Goal: Information Seeking & Learning: Learn about a topic

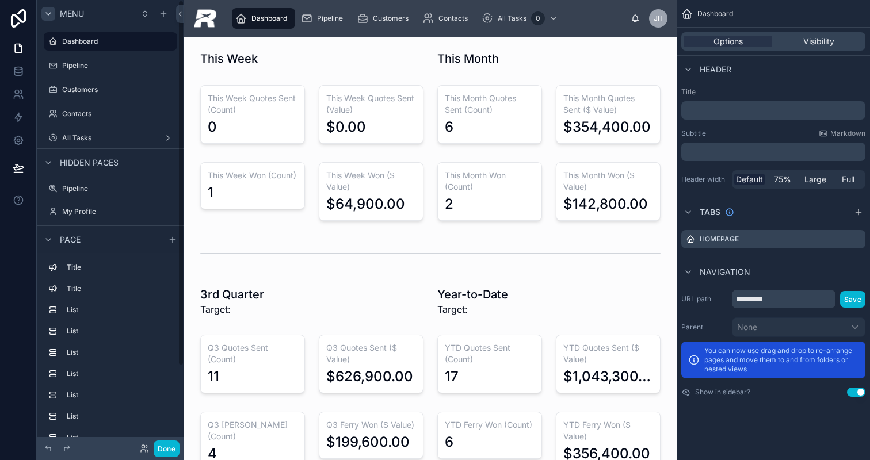
click at [50, 13] on icon "scrollable content" at bounding box center [48, 14] width 5 height 2
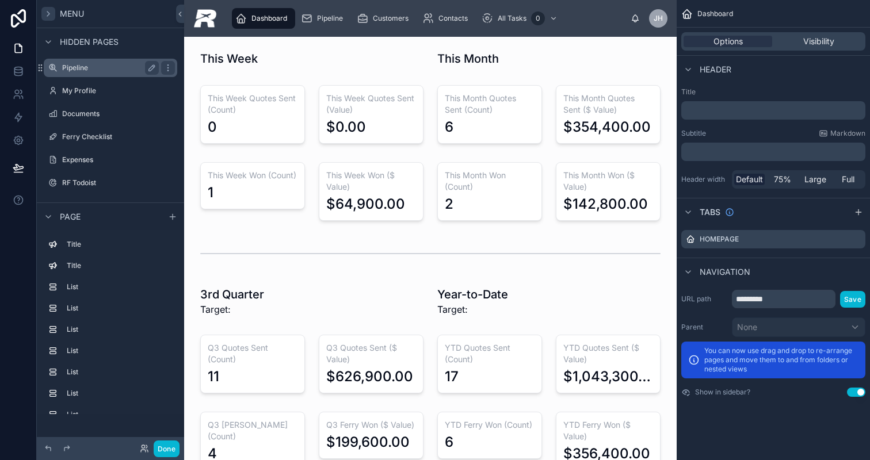
click at [102, 70] on label "Pipeline" at bounding box center [108, 67] width 92 height 9
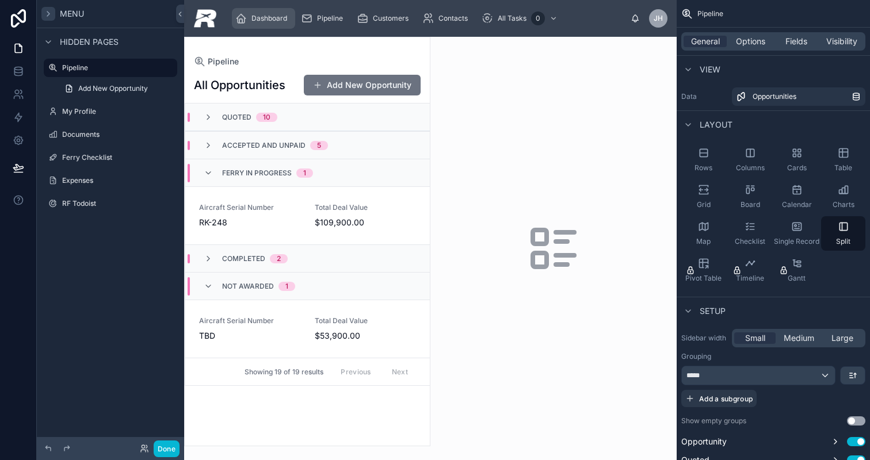
click at [266, 20] on span "Dashboard" at bounding box center [270, 18] width 36 height 9
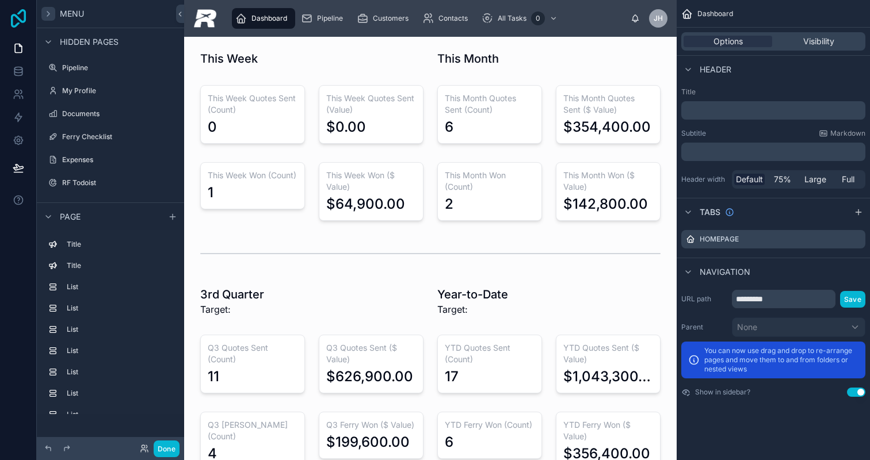
click at [16, 20] on icon at bounding box center [18, 18] width 23 height 18
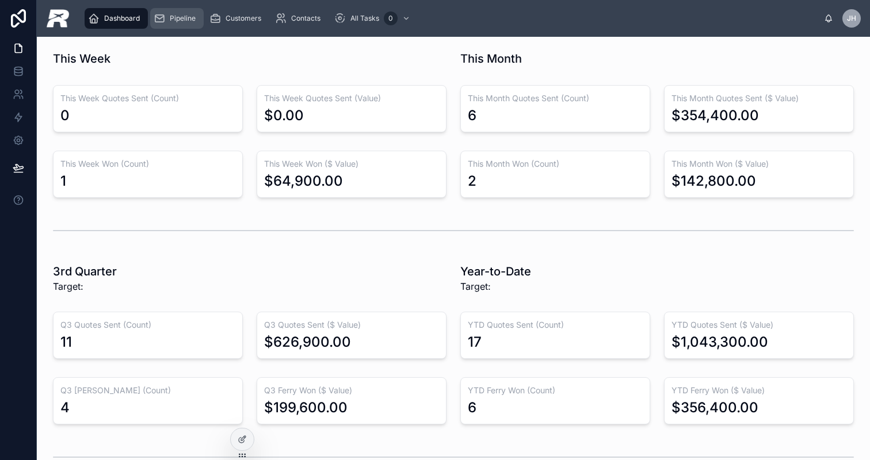
click at [188, 18] on span "Pipeline" at bounding box center [183, 18] width 26 height 9
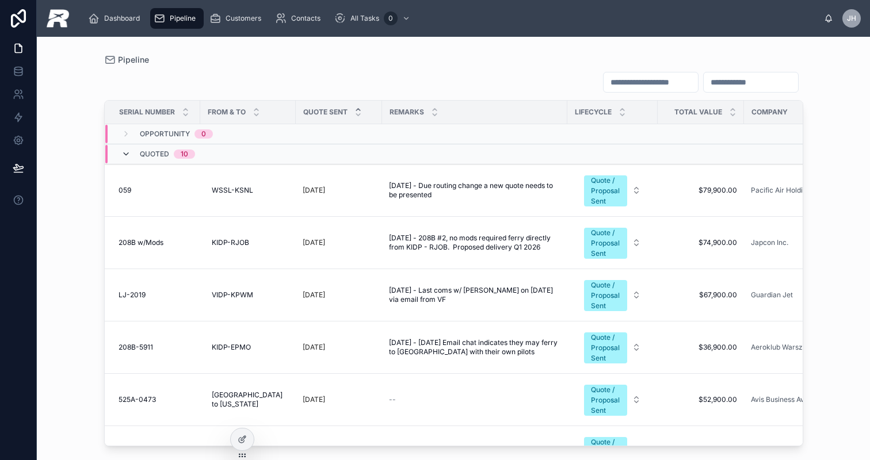
click at [128, 152] on icon at bounding box center [125, 154] width 9 height 9
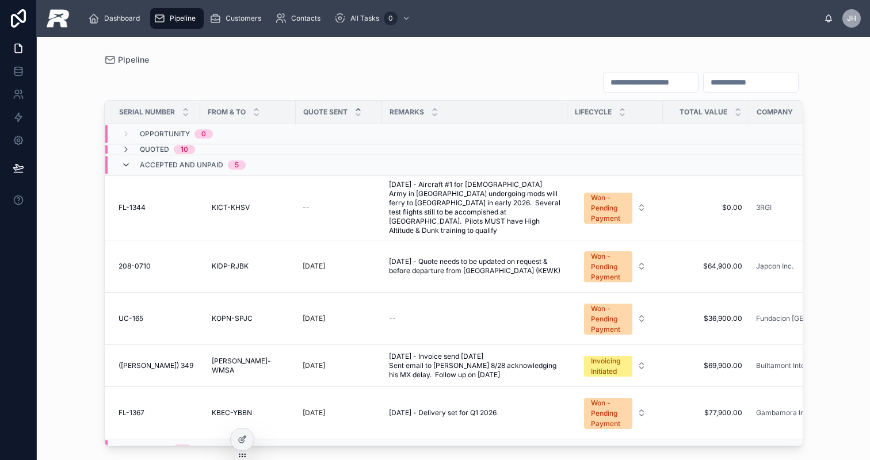
click at [128, 167] on icon at bounding box center [125, 165] width 9 height 9
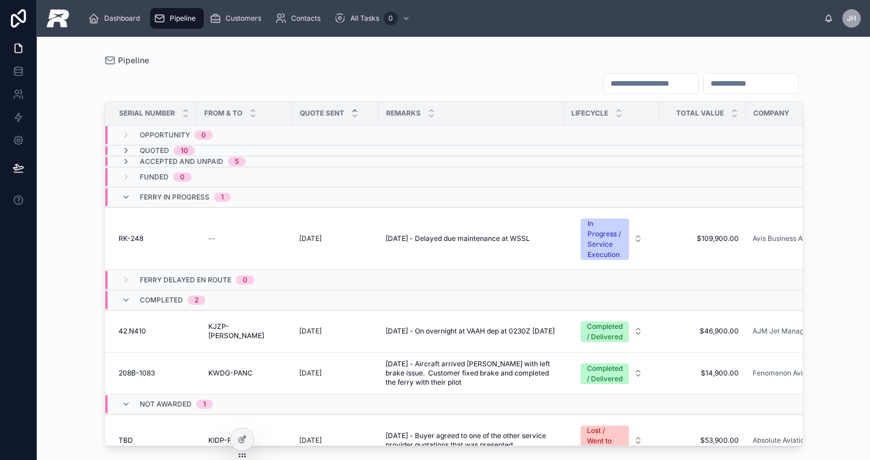
click at [263, 166] on tbody "Opportunity 0 Quoted 10 Accepted and Unpaid 5 Funded 0 Ferry in Progress 1 RK-2…" at bounding box center [540, 306] width 871 height 362
drag, startPoint x: 200, startPoint y: 143, endPoint x: 212, endPoint y: 137, distance: 13.6
click at [212, 137] on div "Opportunity 0" at bounding box center [176, 135] width 73 height 18
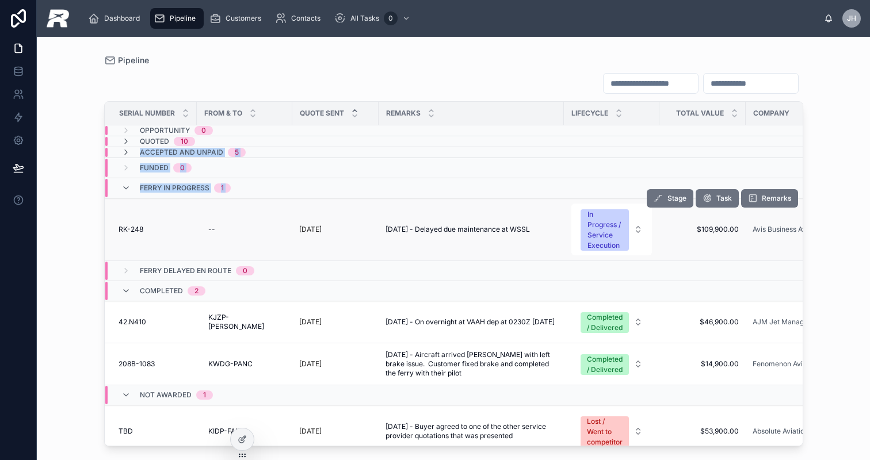
drag, startPoint x: 149, startPoint y: 155, endPoint x: 193, endPoint y: 203, distance: 64.8
click at [193, 203] on tbody "Opportunity 0 Quoted 10 Accepted and Unpaid 5 Funded 0 Ferry in Progress 1 RK-2…" at bounding box center [540, 301] width 871 height 353
click at [211, 238] on div "--" at bounding box center [245, 229] width 82 height 18
drag, startPoint x: 195, startPoint y: 253, endPoint x: 193, endPoint y: 245, distance: 8.8
click at [194, 247] on td "RK-248 RK-248" at bounding box center [151, 230] width 92 height 63
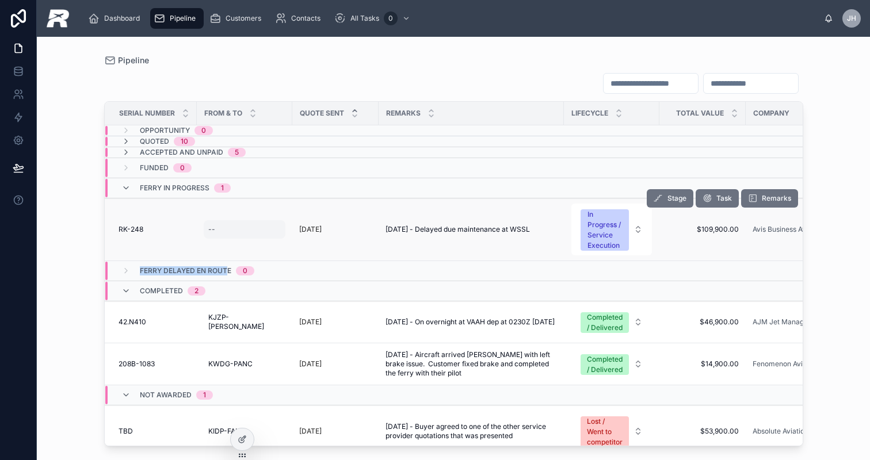
drag, startPoint x: 225, startPoint y: 270, endPoint x: 241, endPoint y: 223, distance: 49.9
click at [241, 223] on tbody "Opportunity 0 Quoted 10 Accepted and Unpaid 5 Funded 0 Ferry in Progress 1 RK-2…" at bounding box center [540, 301] width 871 height 353
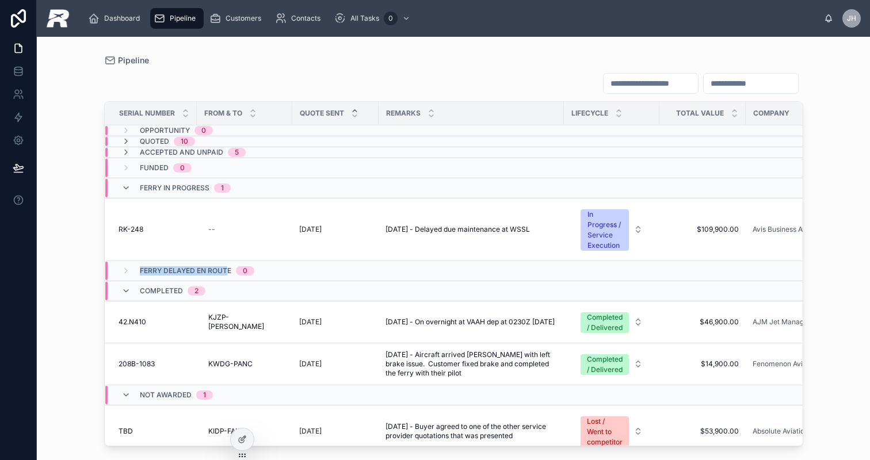
click at [155, 131] on span "Opportunity" at bounding box center [165, 130] width 50 height 9
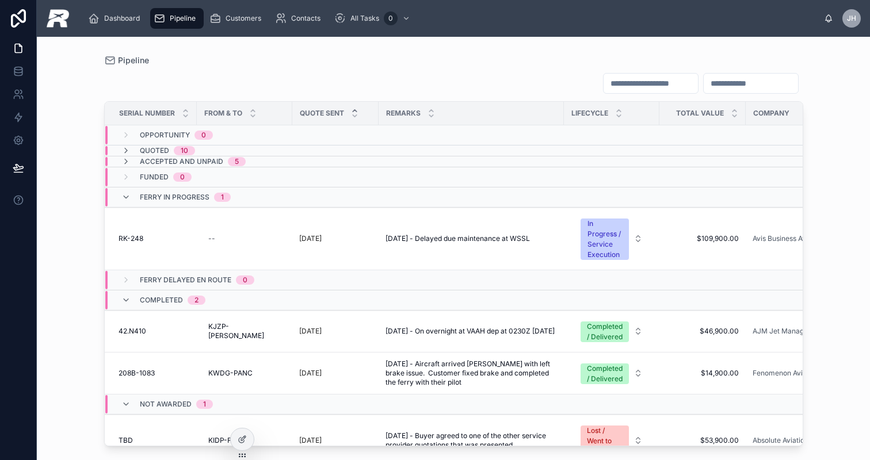
click at [187, 155] on div "10" at bounding box center [184, 150] width 7 height 9
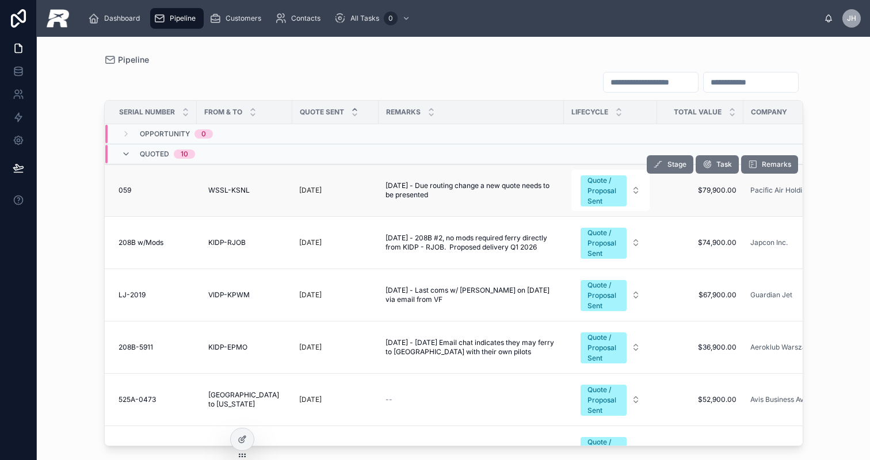
drag, startPoint x: 117, startPoint y: 188, endPoint x: 131, endPoint y: 188, distance: 14.4
click at [131, 188] on td "059 059" at bounding box center [151, 191] width 92 height 52
click at [131, 188] on div "059 059" at bounding box center [154, 190] width 71 height 9
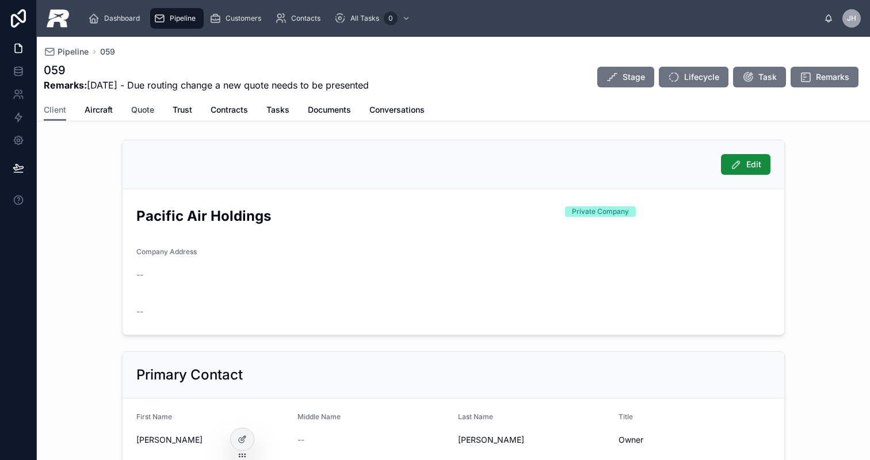
click at [147, 115] on span "Quote" at bounding box center [142, 110] width 23 height 12
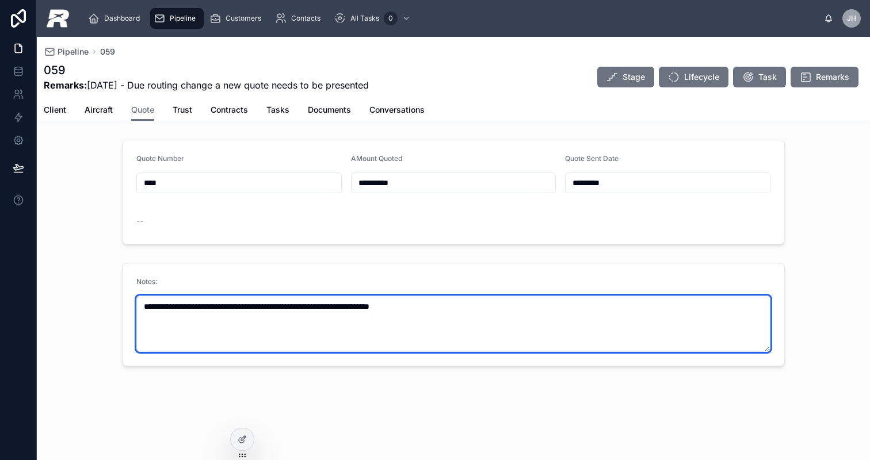
click at [481, 309] on textarea "**********" at bounding box center [453, 324] width 634 height 56
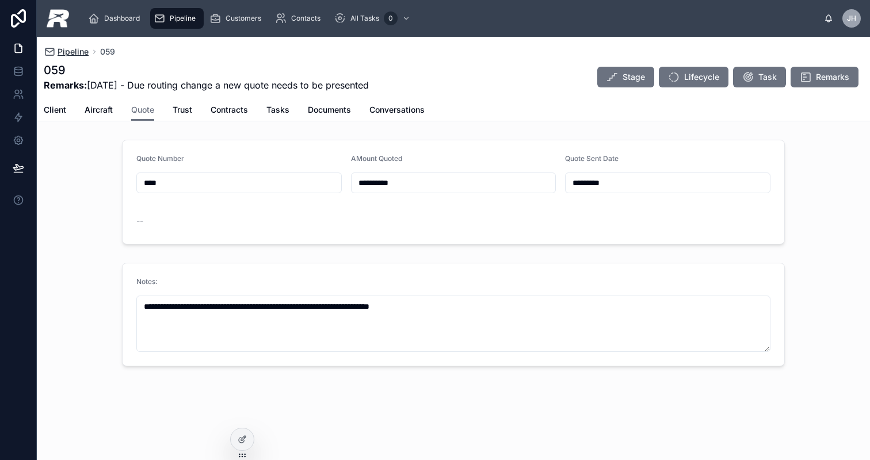
click at [73, 52] on span "Pipeline" at bounding box center [73, 52] width 31 height 12
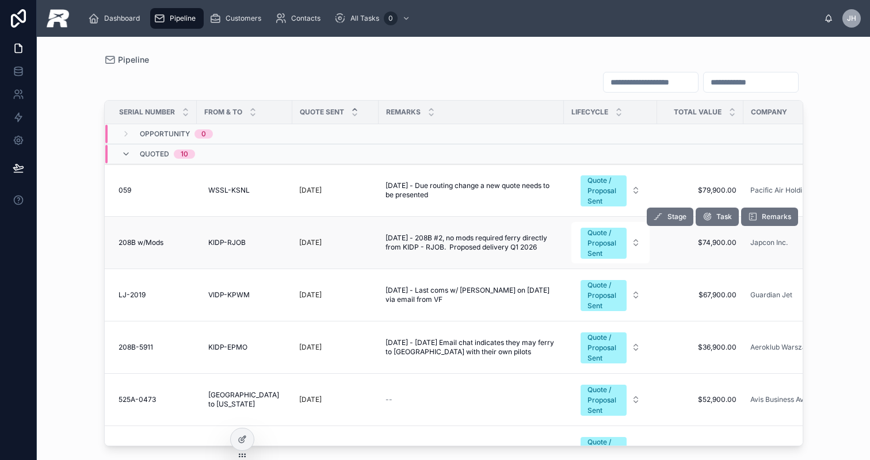
click at [175, 249] on td "208B w/Mods 208B w/Mods" at bounding box center [151, 243] width 92 height 52
click at [175, 237] on td "208B w/Mods 208B w/Mods" at bounding box center [151, 243] width 92 height 52
click at [184, 231] on td "208B w/Mods 208B w/Mods" at bounding box center [151, 243] width 92 height 52
click at [156, 242] on span "208B w/Mods" at bounding box center [141, 242] width 45 height 9
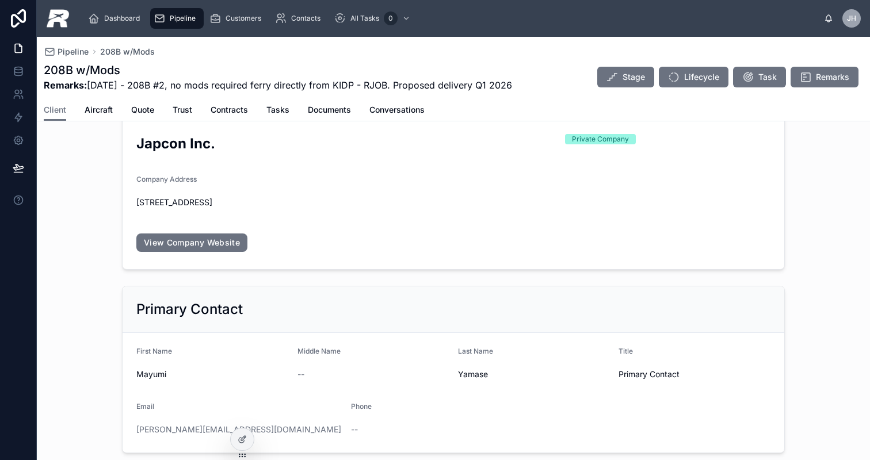
scroll to position [81, 0]
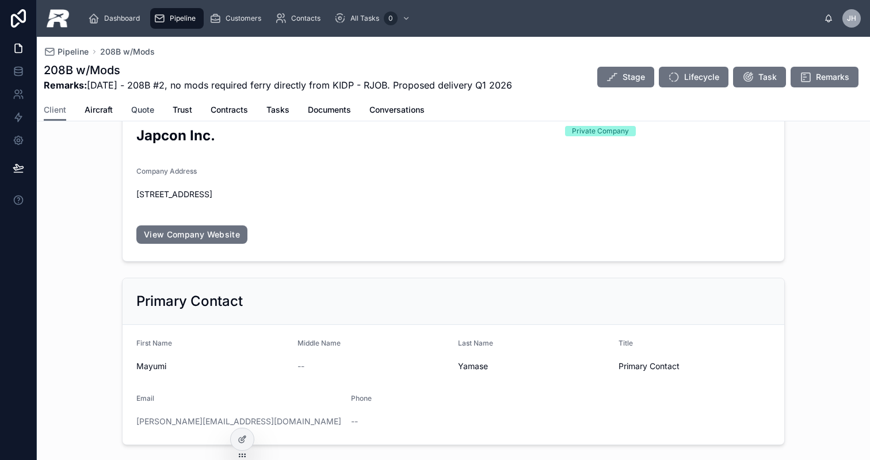
click at [147, 114] on span "Quote" at bounding box center [142, 110] width 23 height 12
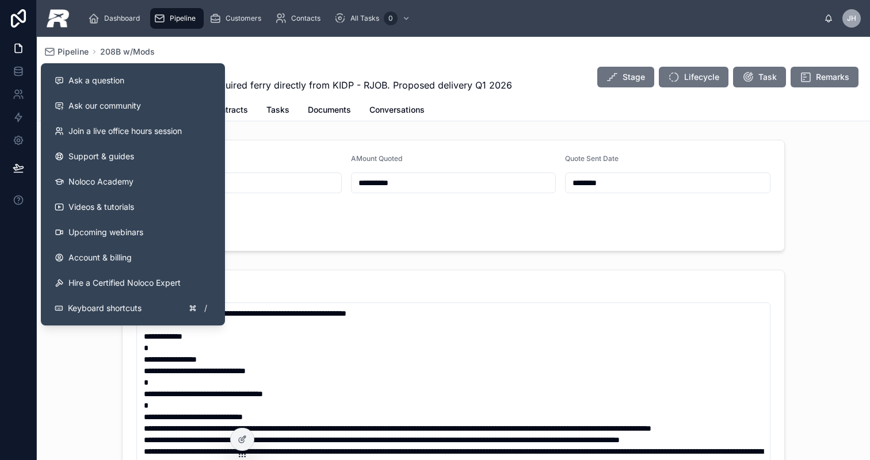
drag, startPoint x: 20, startPoint y: 183, endPoint x: 363, endPoint y: 241, distance: 347.9
click at [363, 241] on div "**********" at bounding box center [435, 230] width 870 height 460
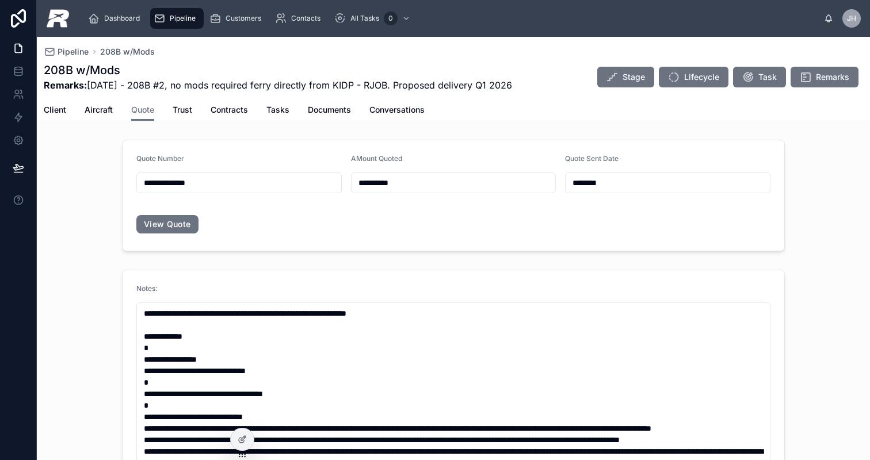
click at [286, 234] on div "View Quote" at bounding box center [453, 224] width 634 height 25
click at [44, 83] on div "Pipeline 208B w/Mods 208B w/Mods Remarks: 2025-08-26 - 208B #2, no mods require…" at bounding box center [453, 79] width 833 height 85
drag, startPoint x: 177, startPoint y: 269, endPoint x: 177, endPoint y: 240, distance: 29.4
click at [177, 241] on div "**********" at bounding box center [453, 406] width 833 height 542
click at [171, 226] on button "View Quote" at bounding box center [167, 224] width 62 height 18
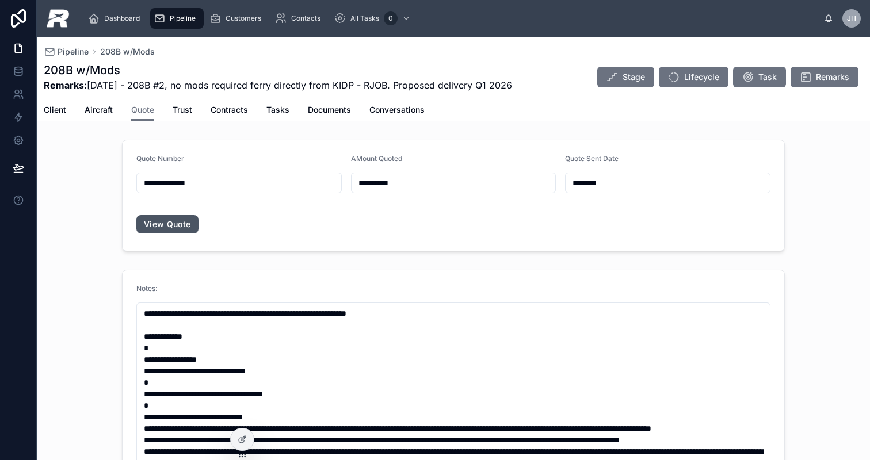
click at [179, 224] on button "View Quote" at bounding box center [167, 224] width 62 height 18
click at [568, 231] on span "View Quote" at bounding box center [453, 224] width 634 height 18
click at [169, 241] on form "**********" at bounding box center [454, 195] width 662 height 111
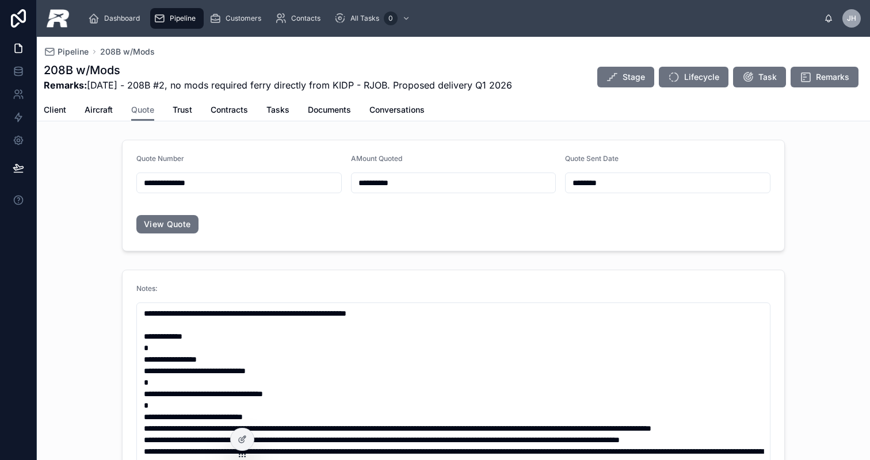
click at [169, 112] on div "Client Aircraft Quote Trust Contracts Tasks Documents Conversations" at bounding box center [454, 110] width 820 height 22
click at [181, 111] on span "Trust" at bounding box center [183, 110] width 20 height 12
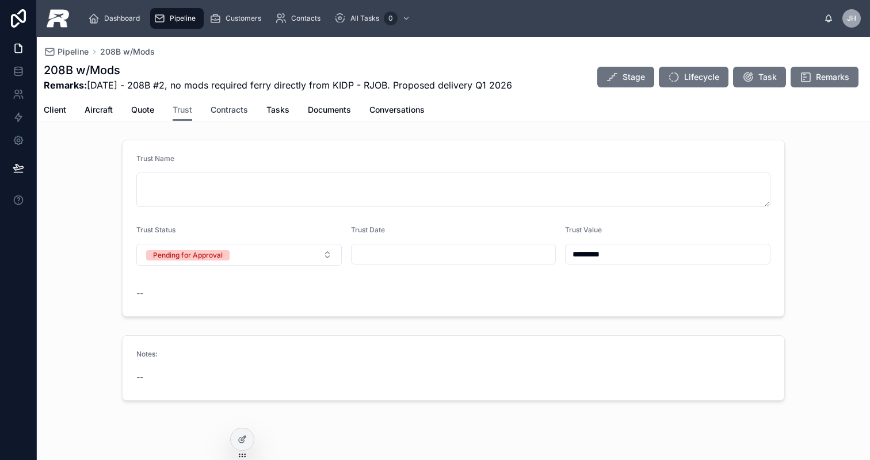
click at [233, 112] on span "Contracts" at bounding box center [229, 110] width 37 height 12
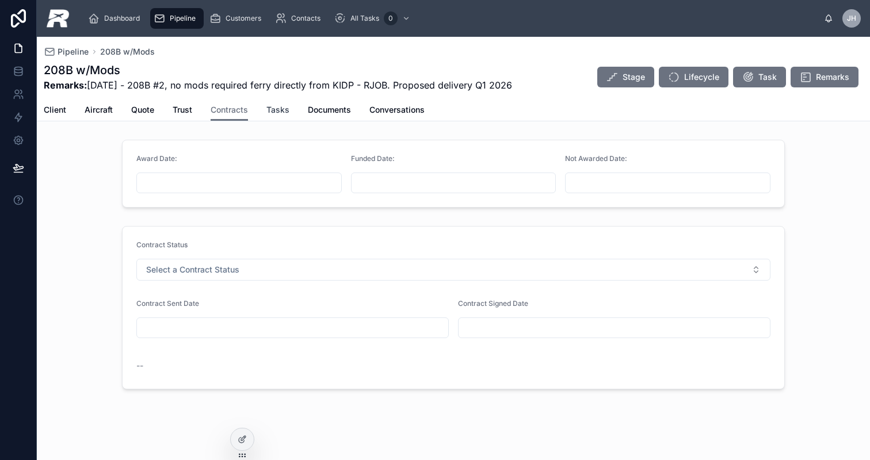
click at [279, 110] on span "Tasks" at bounding box center [278, 110] width 23 height 12
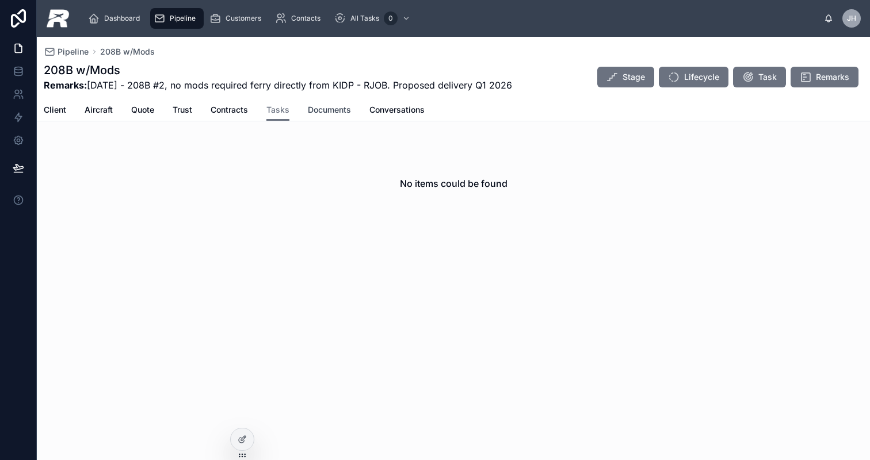
click at [333, 113] on span "Documents" at bounding box center [329, 110] width 43 height 12
click at [398, 108] on span "Conversations" at bounding box center [397, 110] width 55 height 12
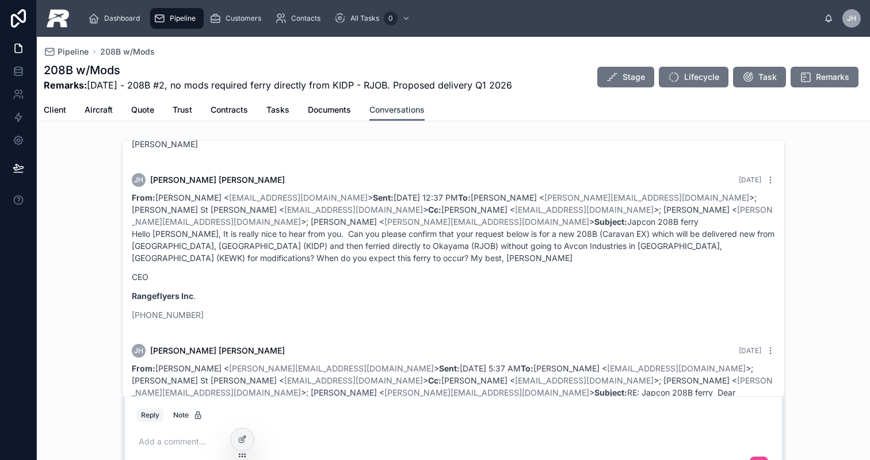
scroll to position [141, 0]
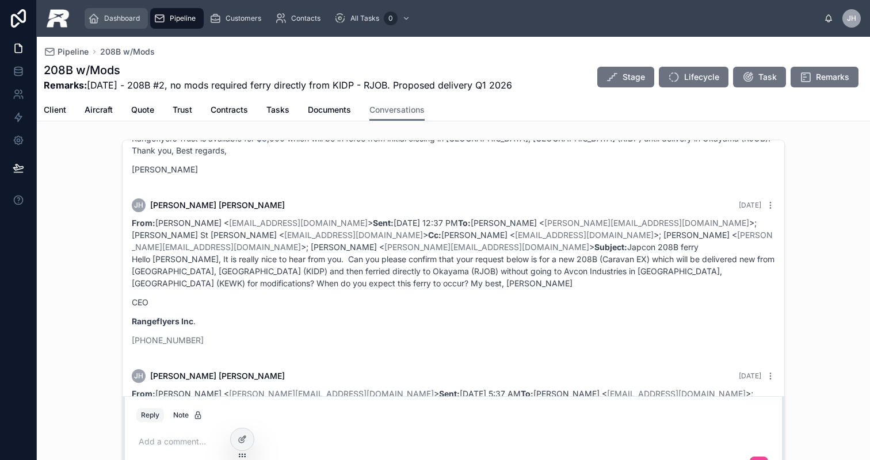
click at [134, 17] on span "Dashboard" at bounding box center [122, 18] width 36 height 9
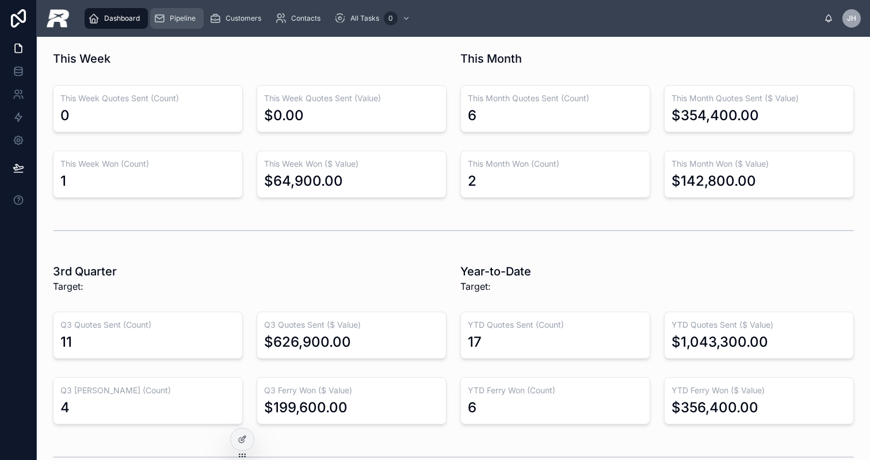
click at [168, 21] on div "Pipeline" at bounding box center [177, 18] width 47 height 18
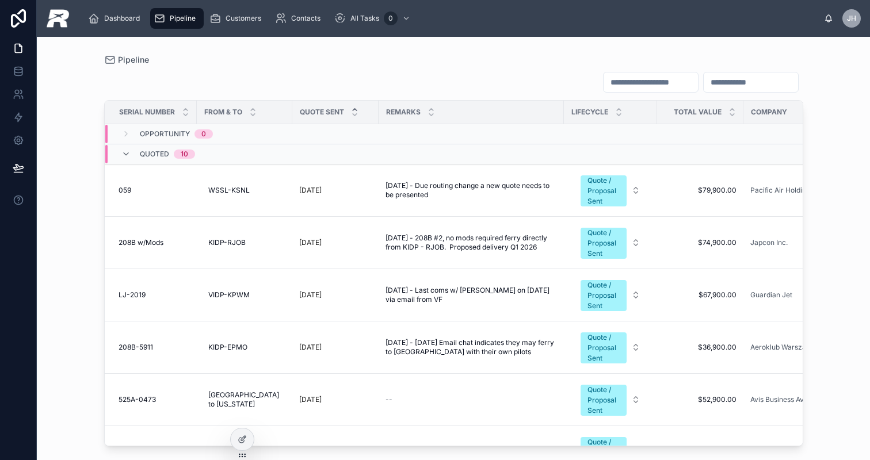
click at [288, 153] on div "Quoted 10" at bounding box center [241, 154] width 273 height 18
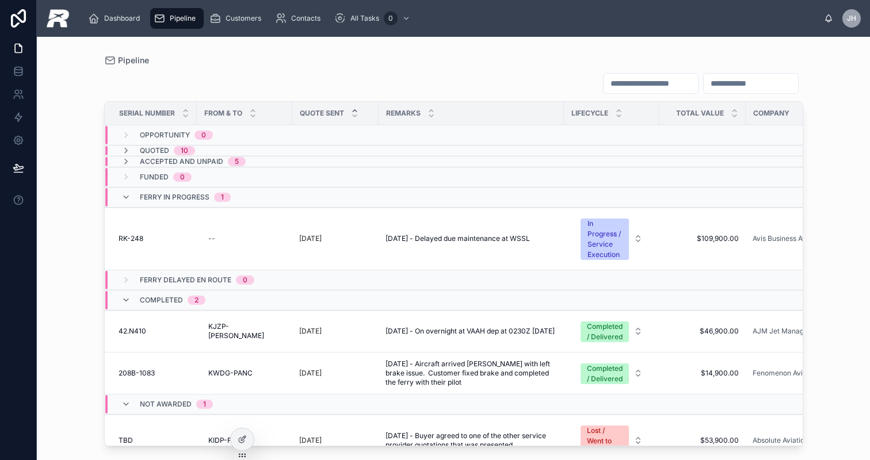
click at [273, 162] on div "Accepted and Unpaid 5" at bounding box center [241, 161] width 273 height 9
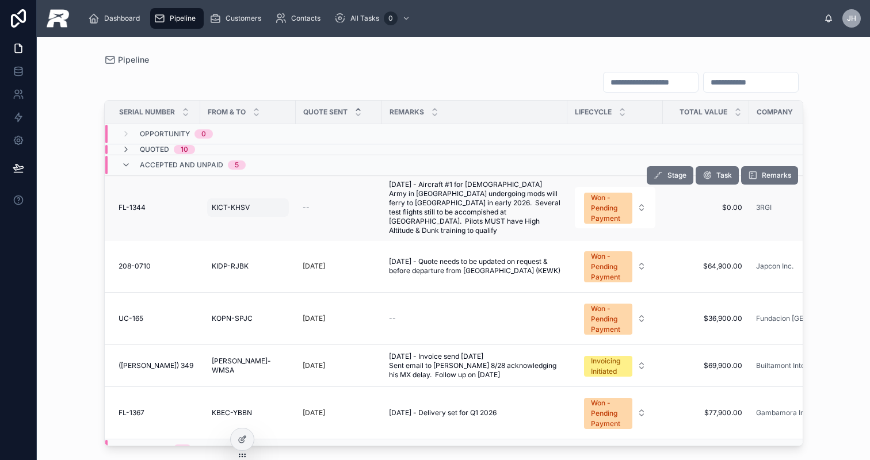
click at [273, 202] on div "KICT-KHSV KICT-KHSV" at bounding box center [248, 208] width 82 height 18
click at [182, 191] on td "FL-1344 FL-1344" at bounding box center [153, 208] width 96 height 65
click at [474, 197] on span "2025-08-27 - Aircraft #1 for US Army in KHSV undergoing mods will ferry to Sout…" at bounding box center [475, 207] width 172 height 55
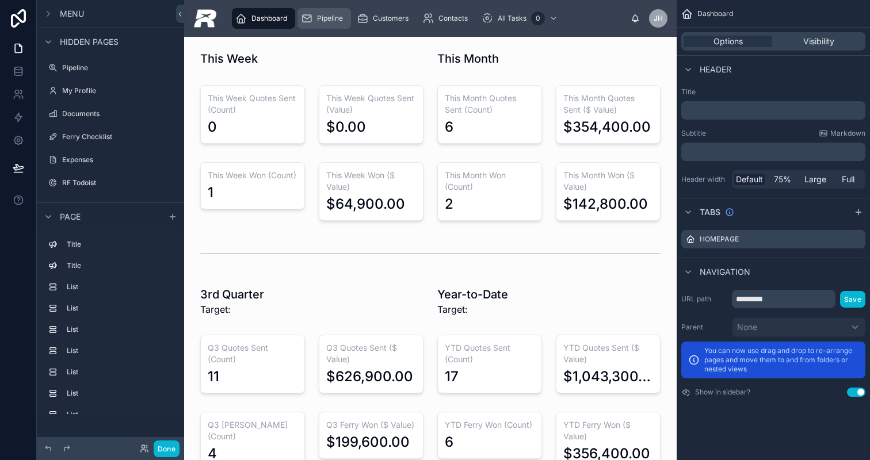
click at [317, 20] on span "Pipeline" at bounding box center [330, 18] width 26 height 9
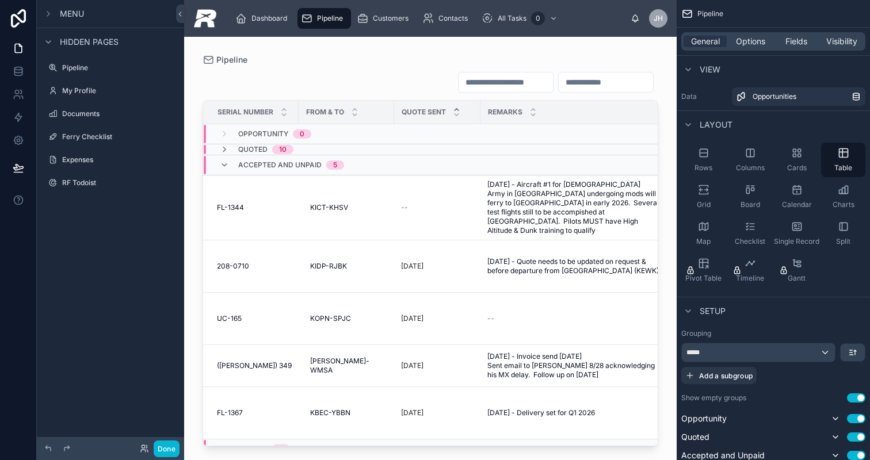
click at [259, 149] on span "Quoted" at bounding box center [252, 149] width 29 height 9
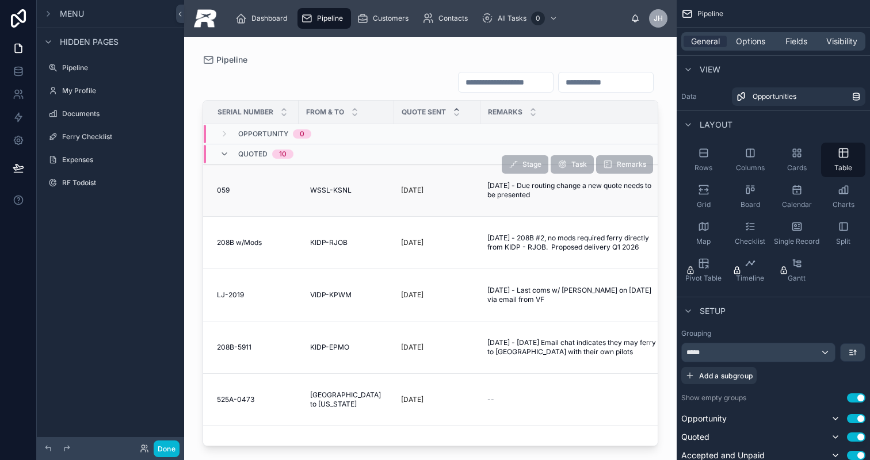
click at [237, 182] on td "059 059" at bounding box center [251, 191] width 96 height 52
click at [244, 194] on div "059 059" at bounding box center [254, 190] width 75 height 9
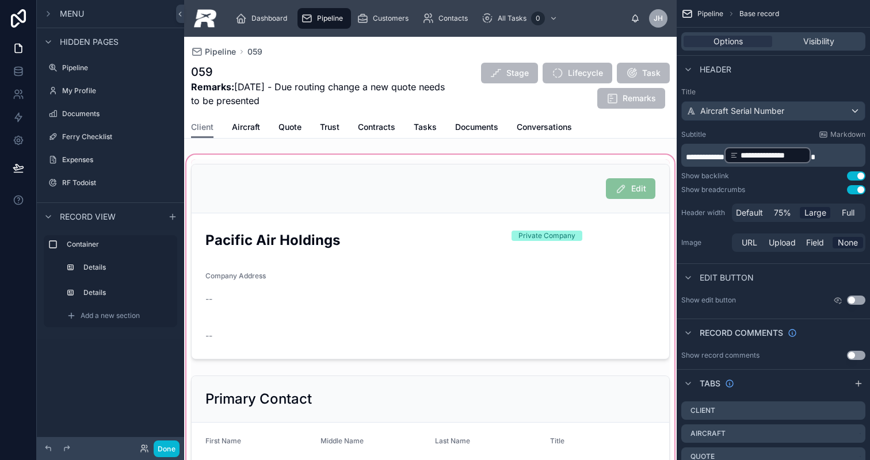
click at [268, 176] on div at bounding box center [430, 354] width 493 height 402
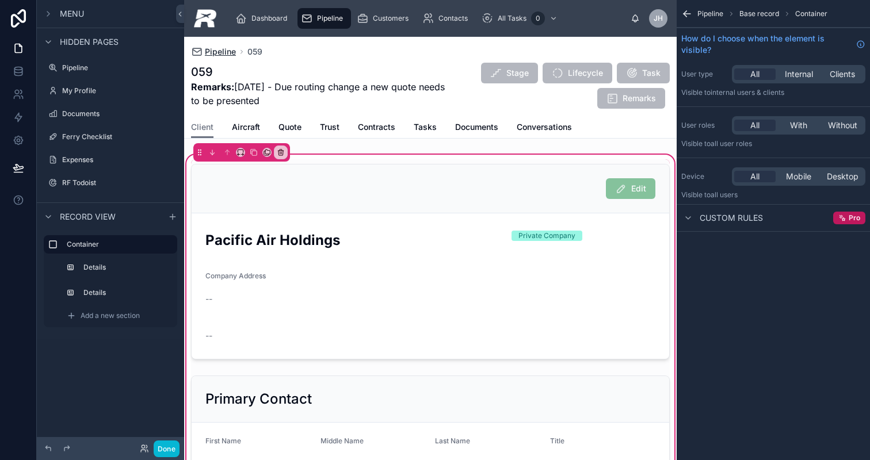
click at [229, 52] on span "Pipeline" at bounding box center [220, 52] width 31 height 12
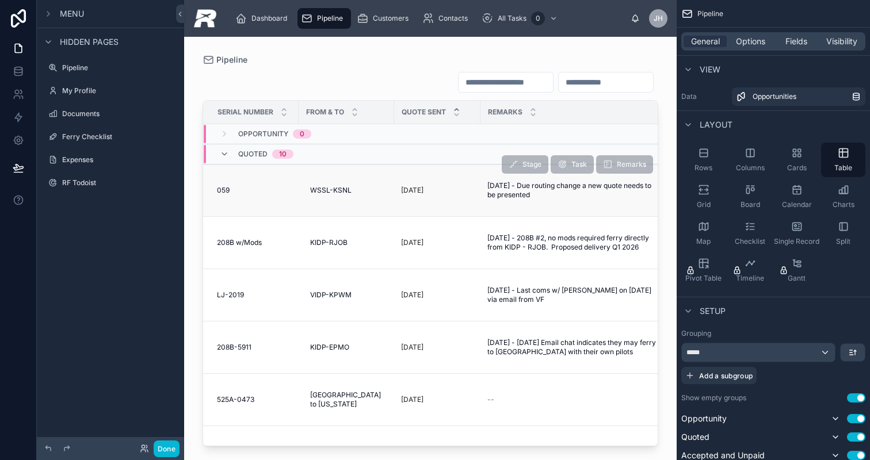
click at [299, 186] on td "WSSL-KSNL WSSL-KSNL" at bounding box center [347, 191] width 96 height 52
click at [292, 188] on td "059 059" at bounding box center [251, 191] width 96 height 52
click at [260, 185] on td "059 059" at bounding box center [251, 191] width 96 height 52
click at [221, 188] on span "059" at bounding box center [223, 190] width 13 height 9
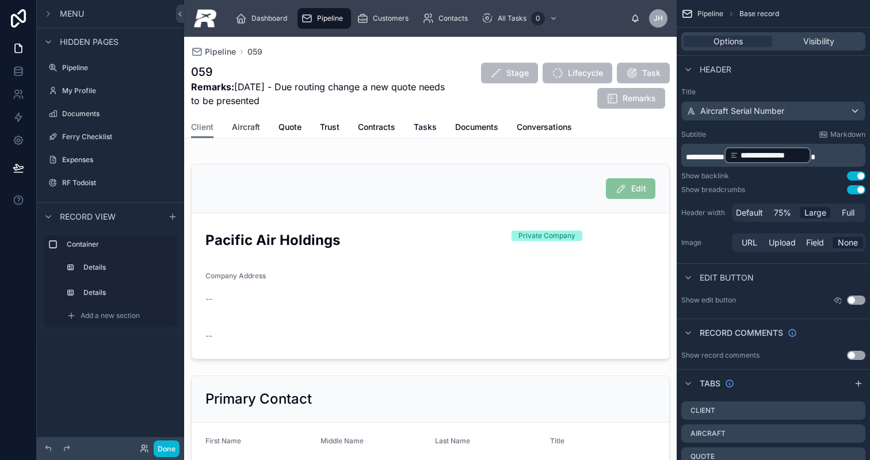
click at [242, 127] on span "Aircraft" at bounding box center [246, 127] width 28 height 12
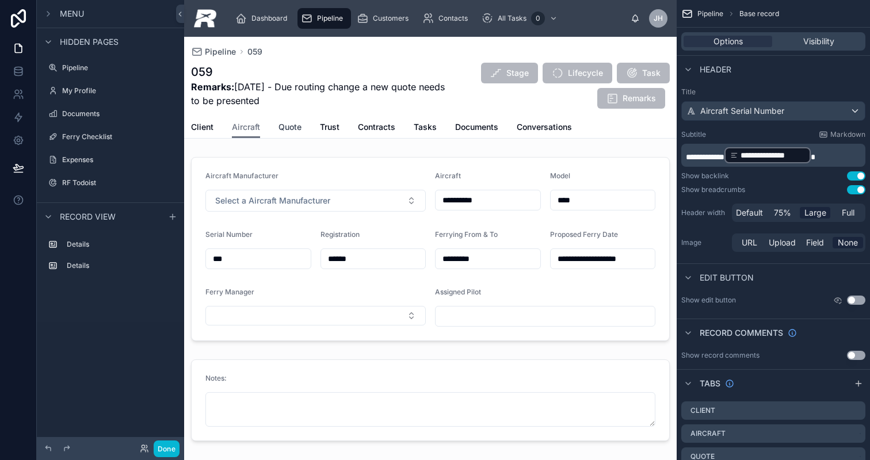
click at [287, 125] on span "Quote" at bounding box center [290, 127] width 23 height 12
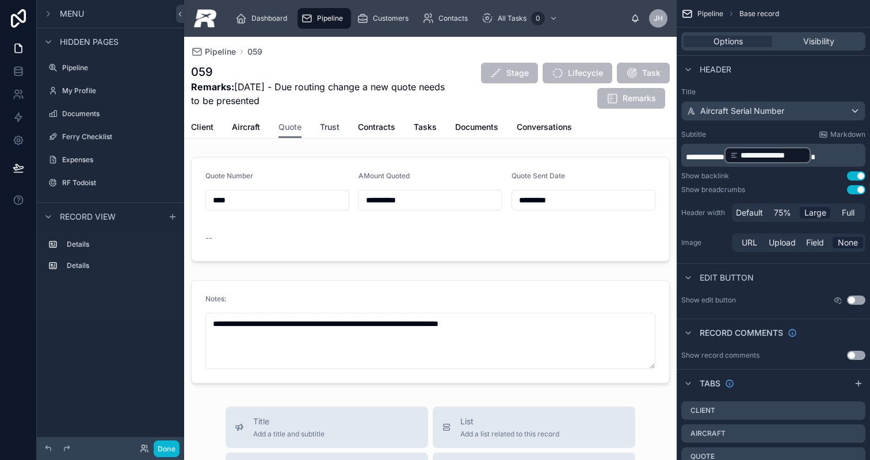
click at [339, 131] on span "Trust" at bounding box center [330, 127] width 20 height 12
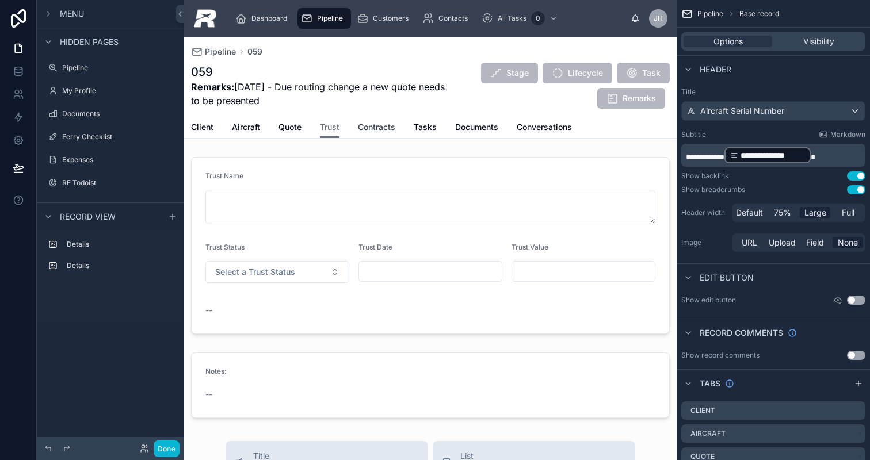
click at [380, 124] on span "Contracts" at bounding box center [376, 127] width 37 height 12
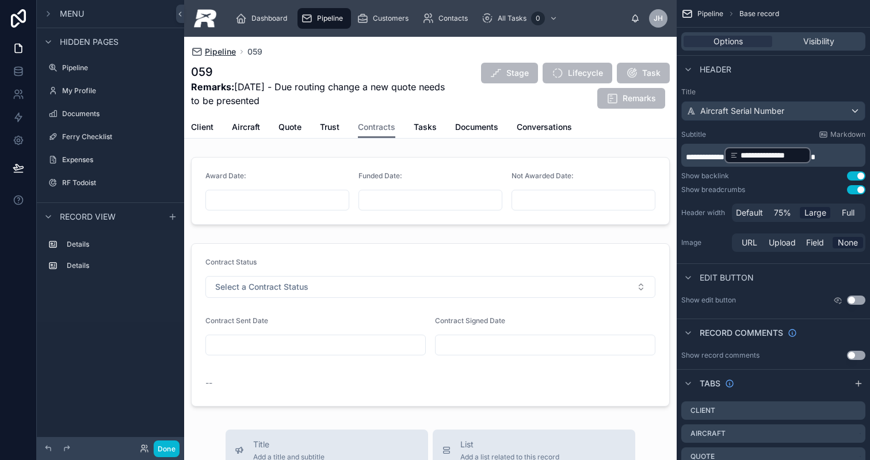
click at [222, 53] on span "Pipeline" at bounding box center [220, 52] width 31 height 12
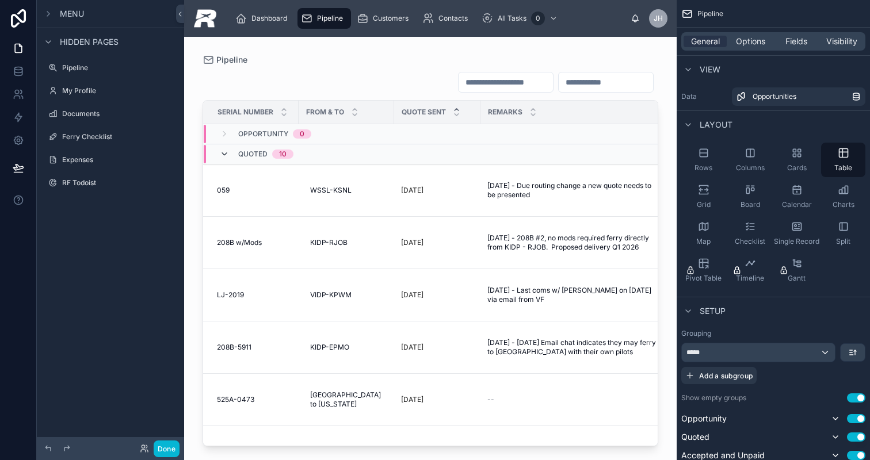
click at [225, 153] on icon at bounding box center [224, 154] width 9 height 9
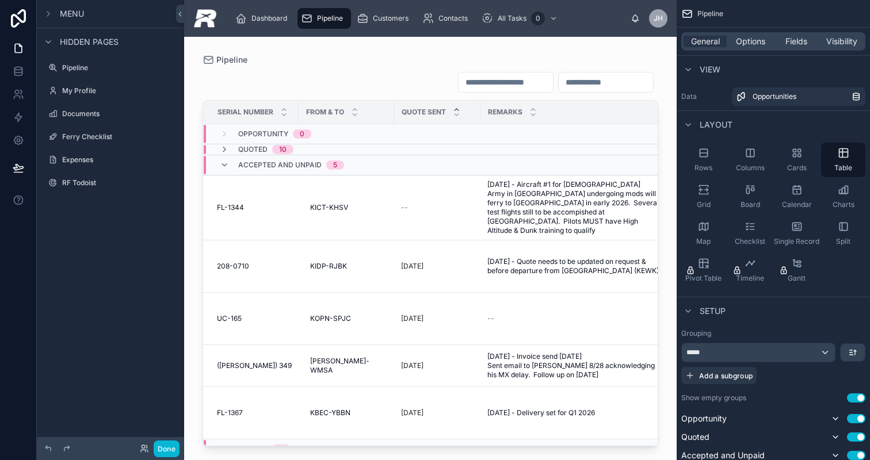
click at [347, 167] on div "Accepted and Unpaid 5" at bounding box center [282, 165] width 152 height 18
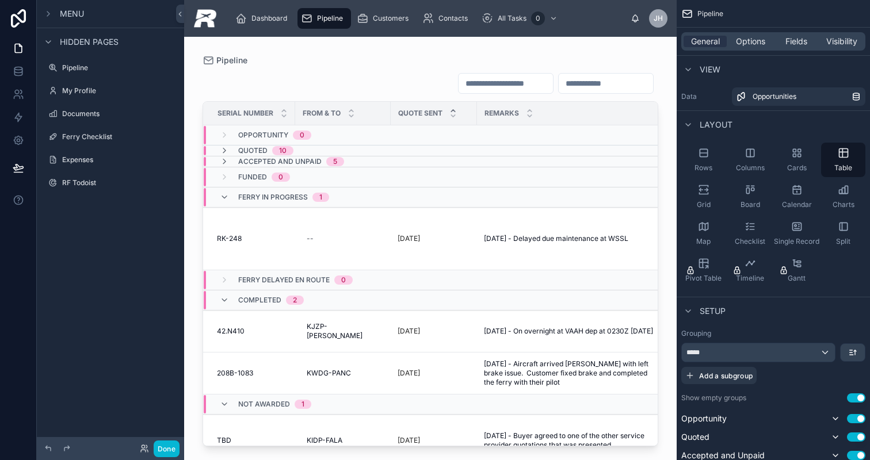
click at [352, 164] on div "Accepted and Unpaid 5" at bounding box center [282, 161] width 152 height 9
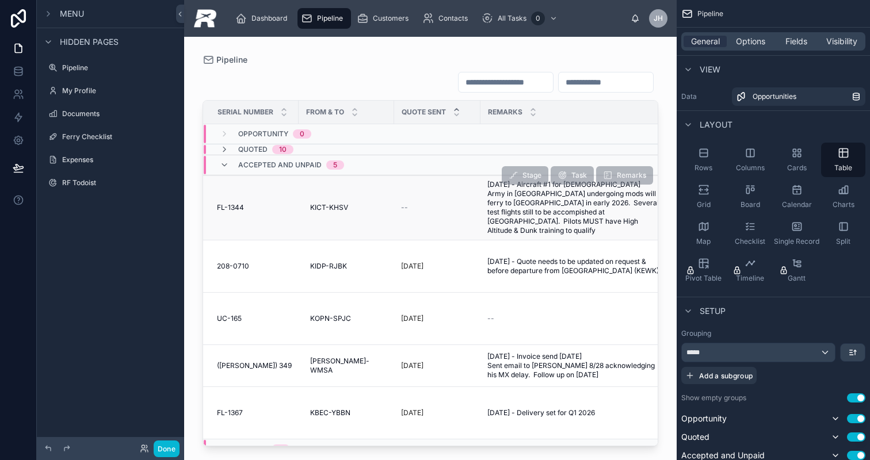
click at [288, 205] on td "FL-1344 FL-1344" at bounding box center [251, 208] width 96 height 65
click at [233, 206] on span "FL-1344" at bounding box center [230, 207] width 27 height 9
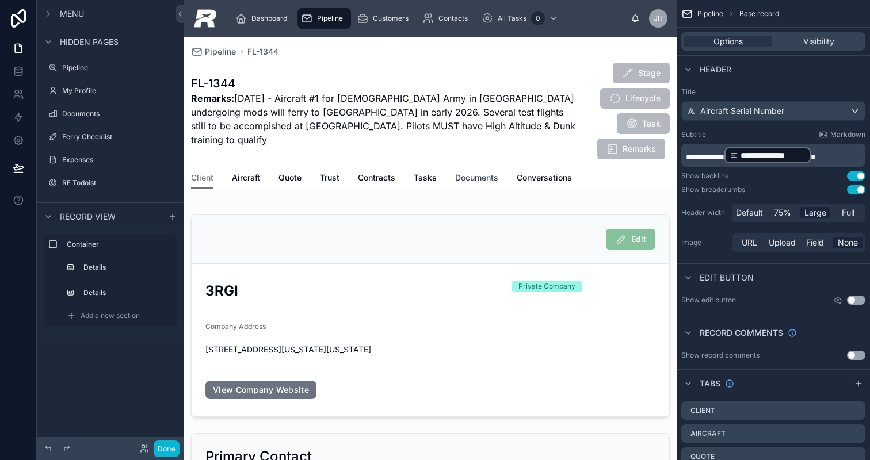
click at [464, 172] on span "Documents" at bounding box center [476, 178] width 43 height 12
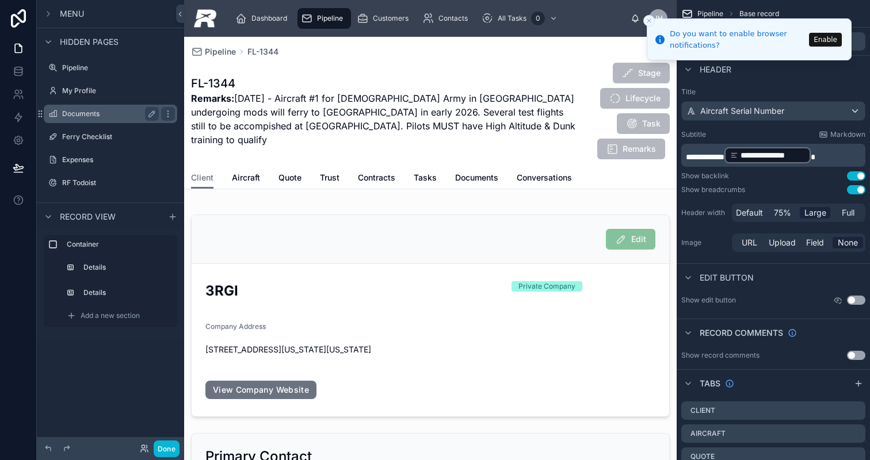
click at [120, 112] on label "Documents" at bounding box center [108, 113] width 92 height 9
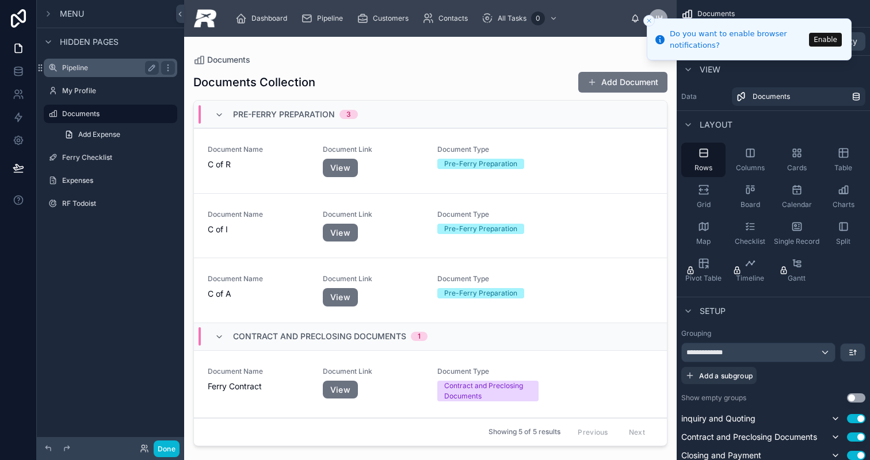
click at [95, 75] on div "Pipeline" at bounding box center [110, 68] width 129 height 18
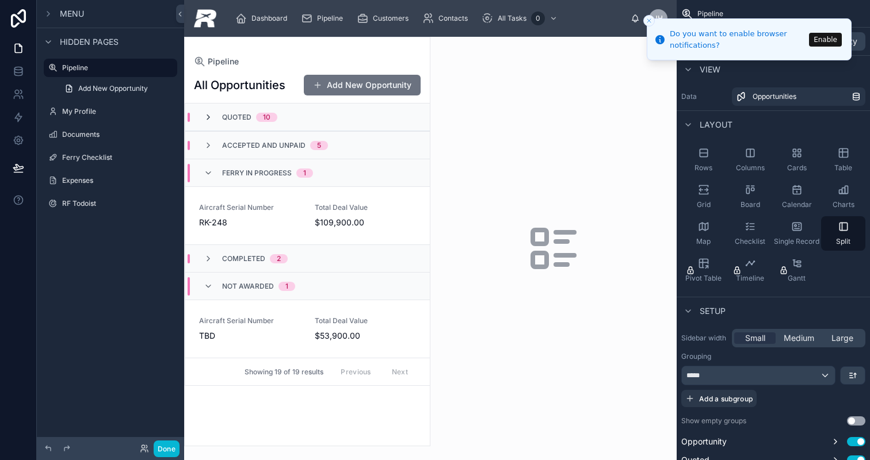
click at [206, 119] on icon at bounding box center [208, 117] width 9 height 9
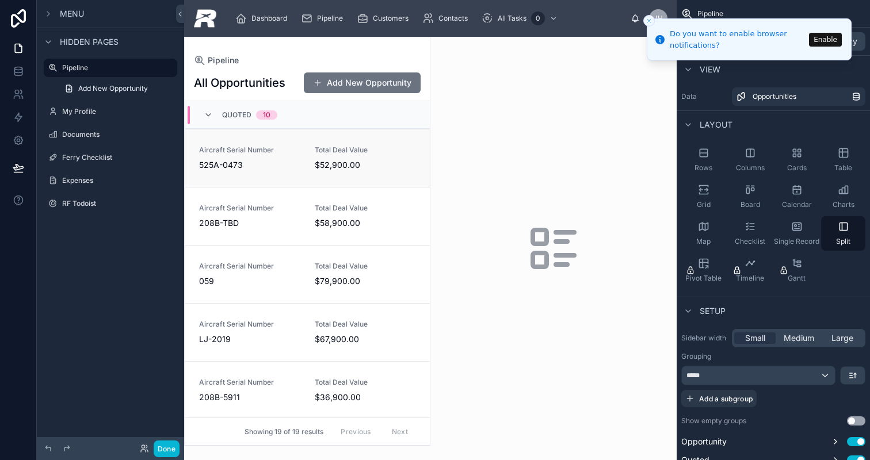
click at [241, 156] on div "Aircraft Serial Number 525A-0473" at bounding box center [250, 158] width 102 height 25
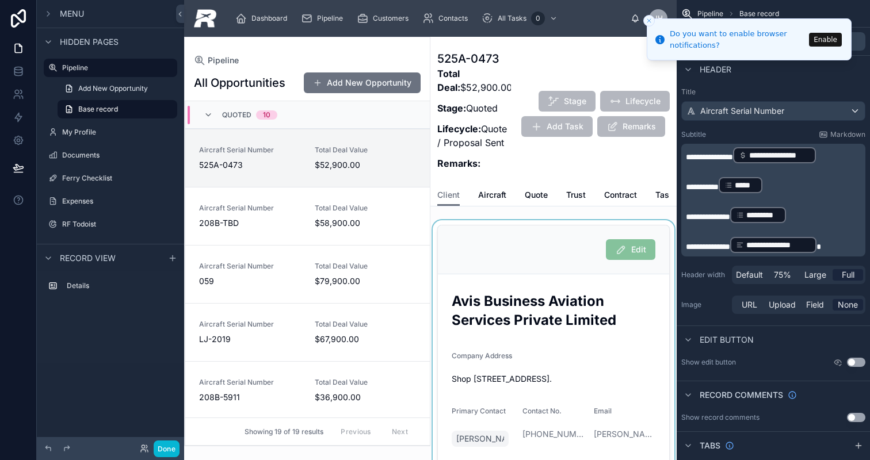
scroll to position [28, 0]
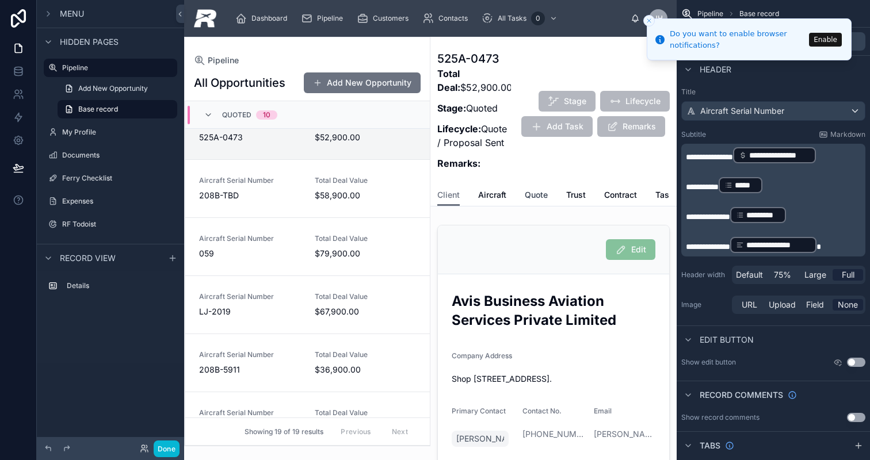
click at [541, 198] on span "Quote" at bounding box center [536, 195] width 23 height 12
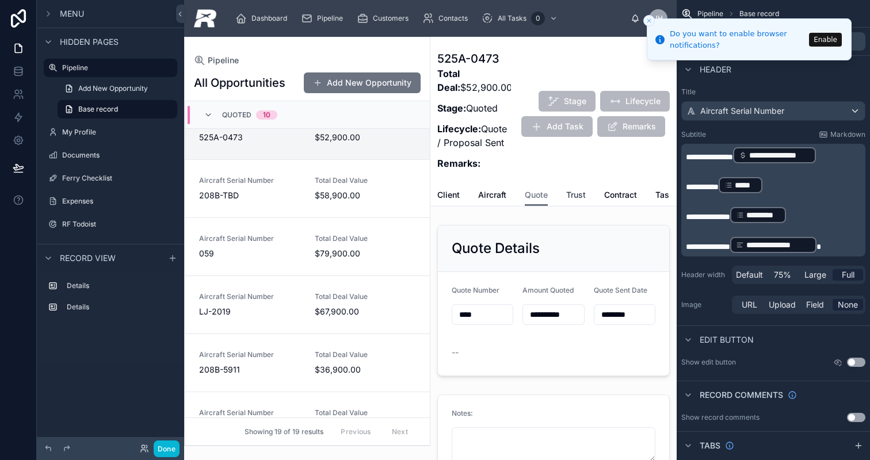
click at [573, 192] on span "Trust" at bounding box center [576, 195] width 20 height 12
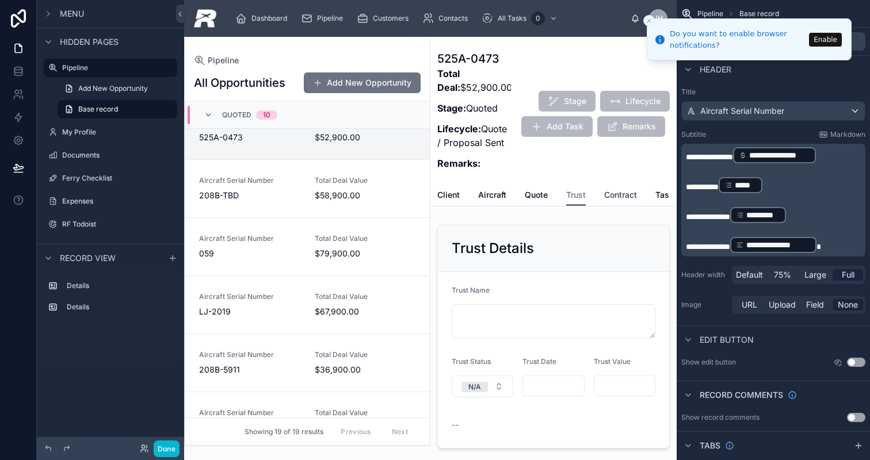
click at [608, 200] on span "Contract" at bounding box center [620, 195] width 33 height 12
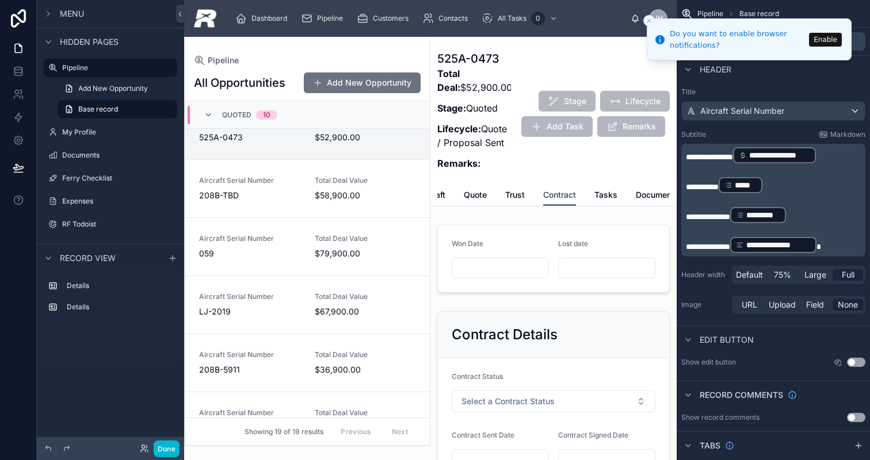
scroll to position [0, 146]
click at [568, 192] on span "Documents" at bounding box center [574, 195] width 43 height 12
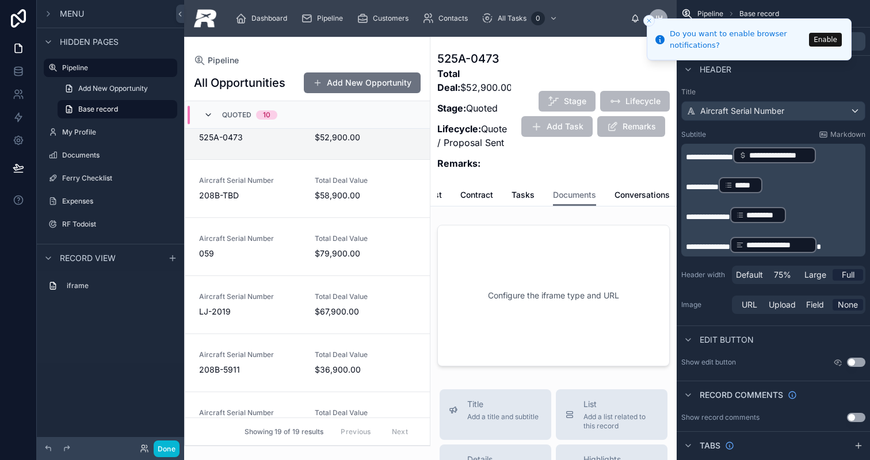
click at [210, 115] on icon at bounding box center [208, 115] width 9 height 9
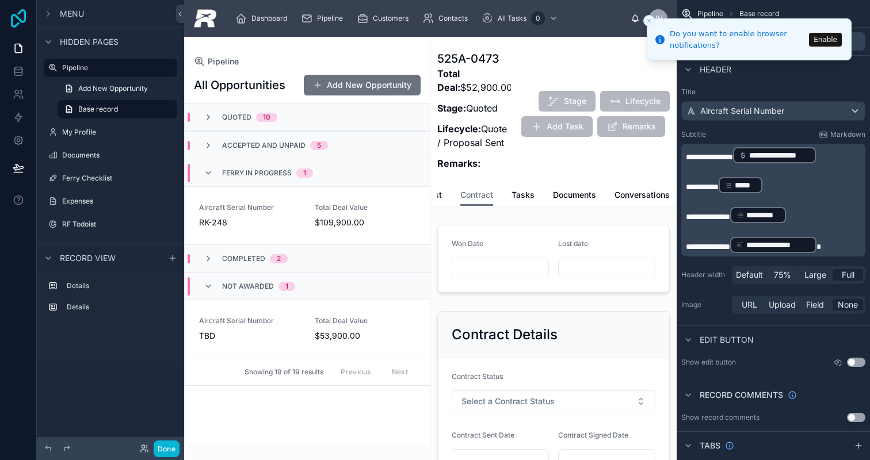
click at [20, 21] on icon at bounding box center [18, 18] width 15 height 18
